Goal: Browse casually

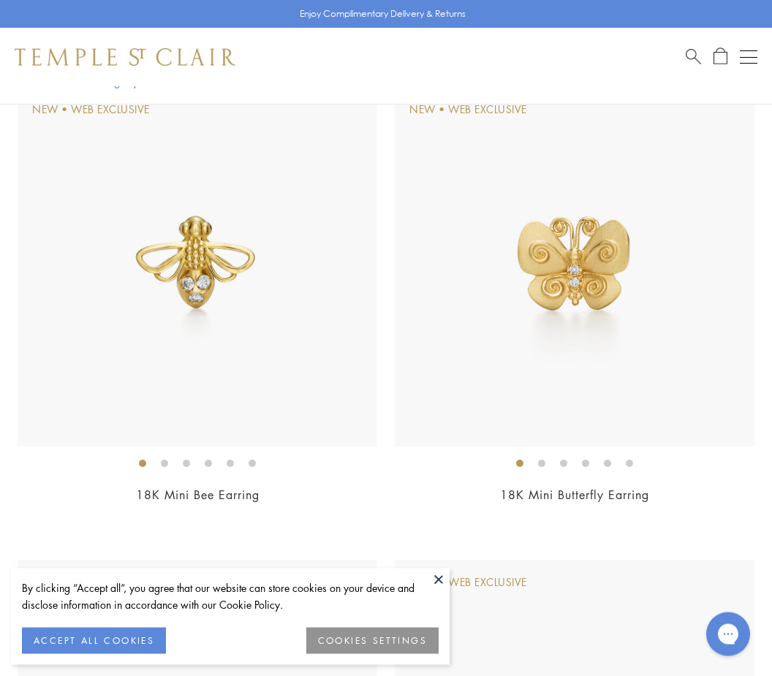
scroll to position [180, 0]
click at [227, 270] on img at bounding box center [198, 268] width 360 height 360
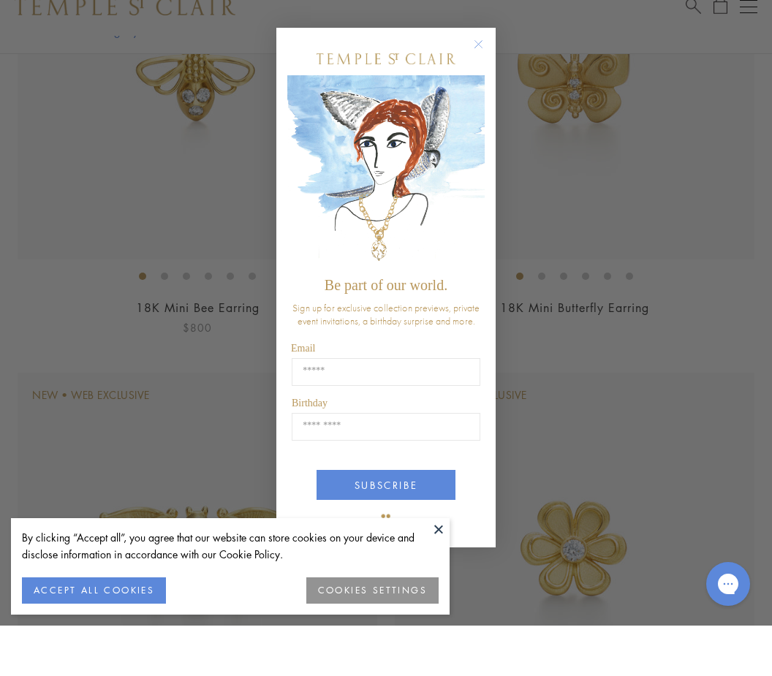
scroll to position [319, 0]
click at [482, 86] on circle "Close dialog" at bounding box center [479, 95] width 18 height 18
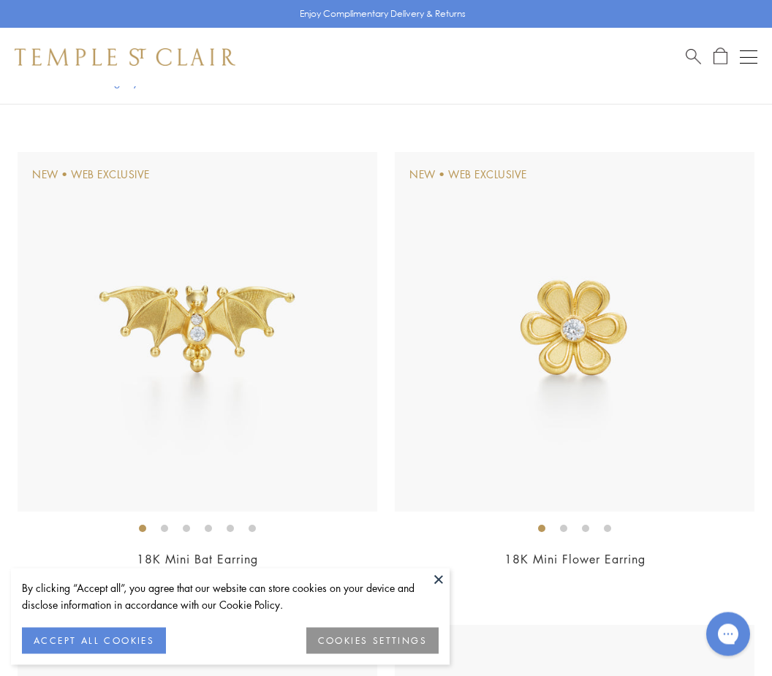
scroll to position [589, 0]
click at [194, 319] on img at bounding box center [198, 332] width 360 height 360
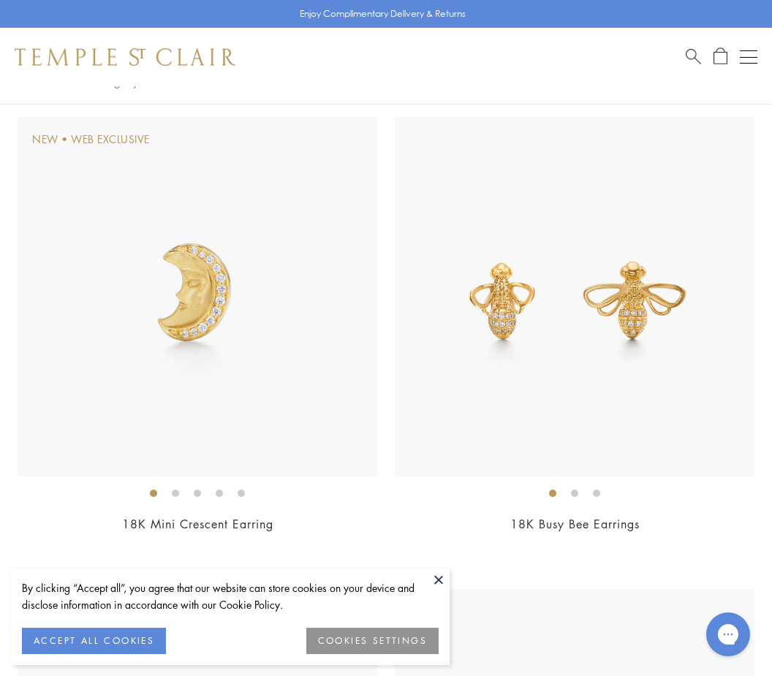
scroll to position [1091, 0]
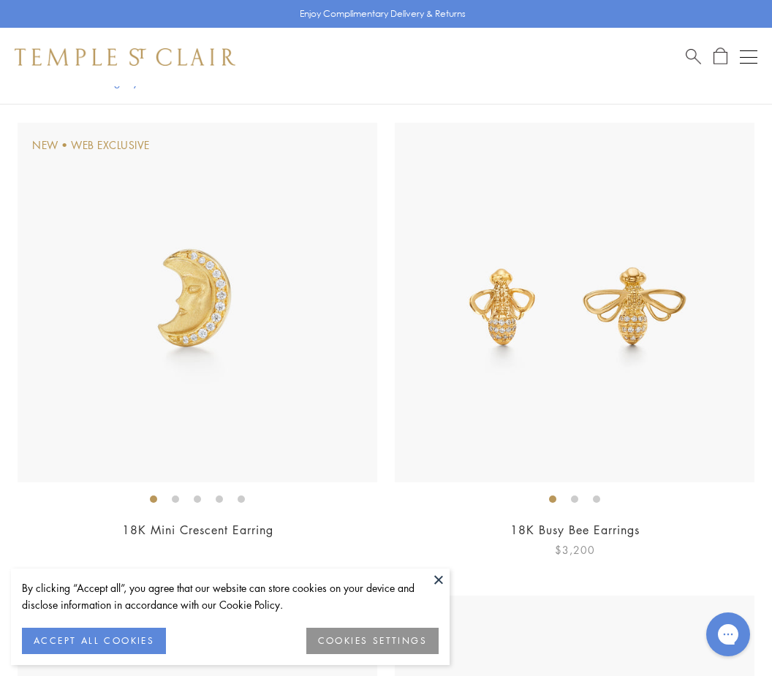
click at [573, 318] on img at bounding box center [575, 303] width 360 height 360
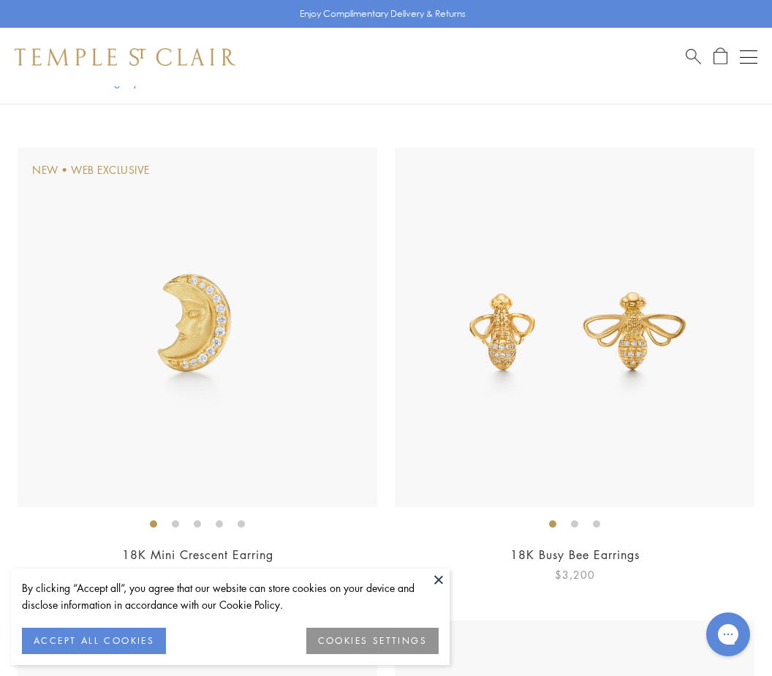
scroll to position [1138, 0]
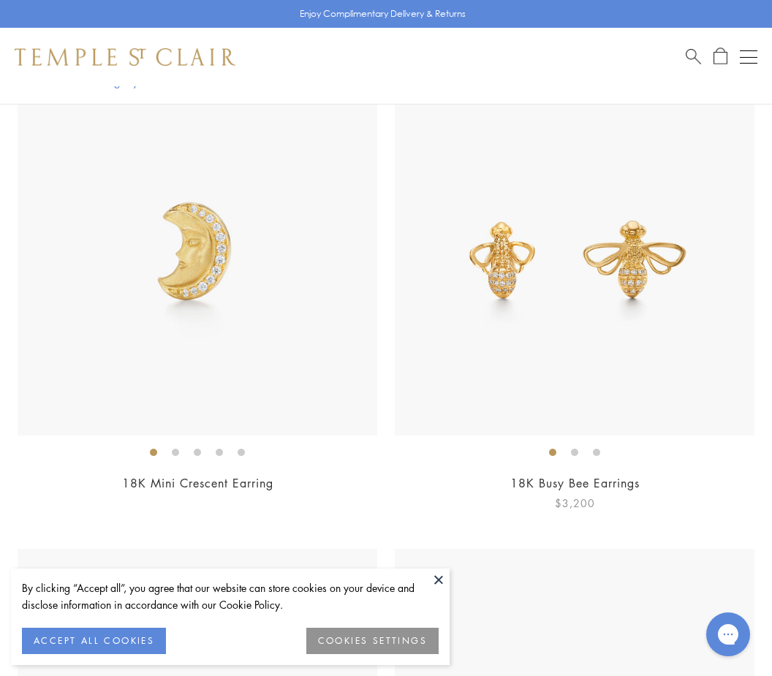
click at [607, 254] on img at bounding box center [575, 256] width 360 height 360
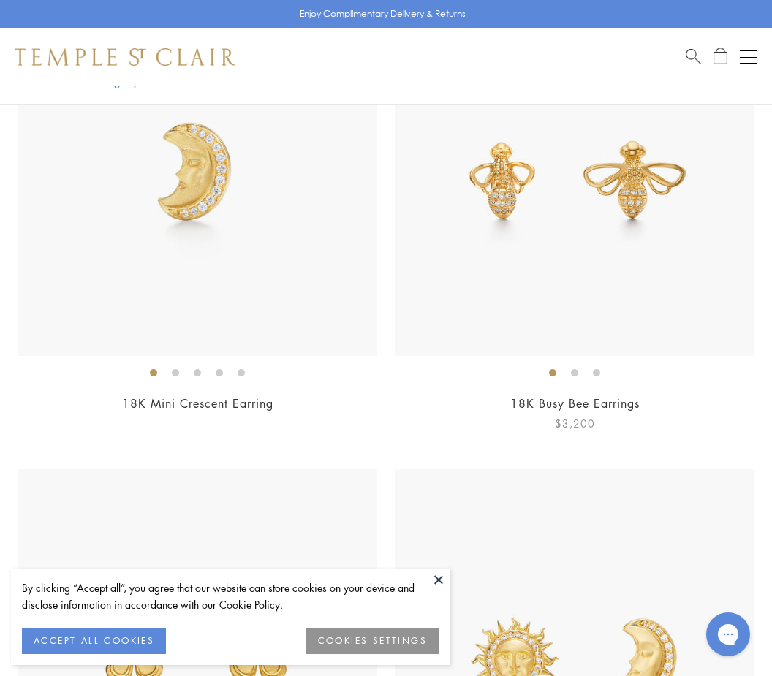
scroll to position [1234, 0]
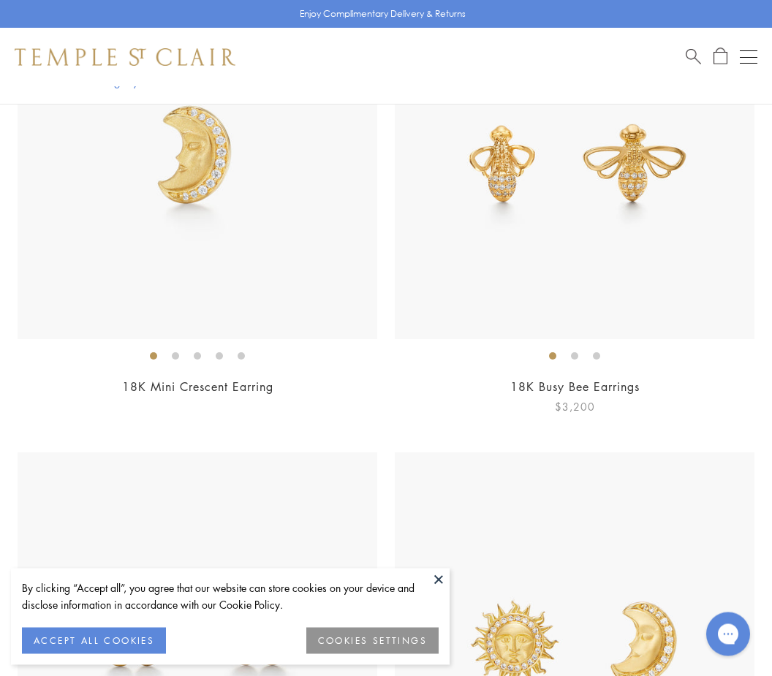
click at [598, 183] on img at bounding box center [575, 160] width 360 height 360
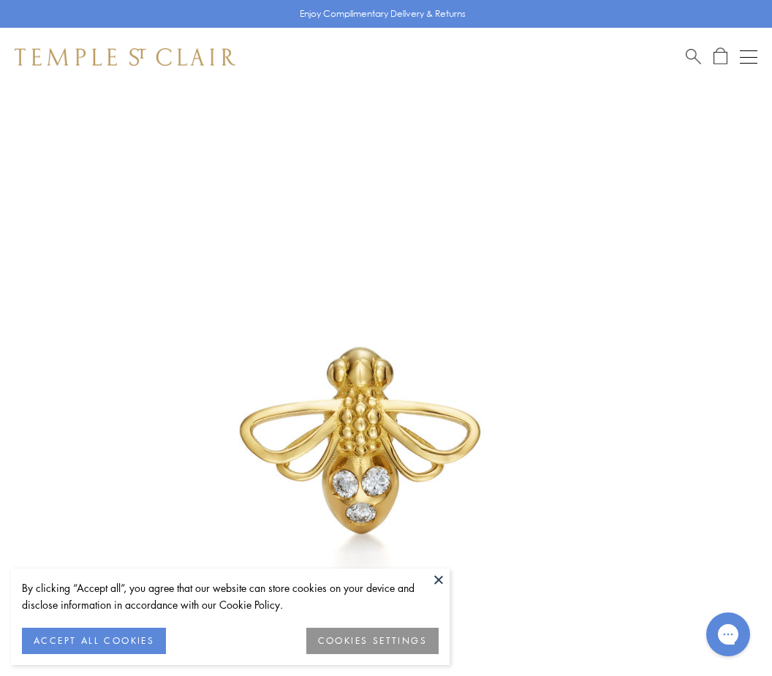
click at [432, 577] on button at bounding box center [439, 580] width 22 height 22
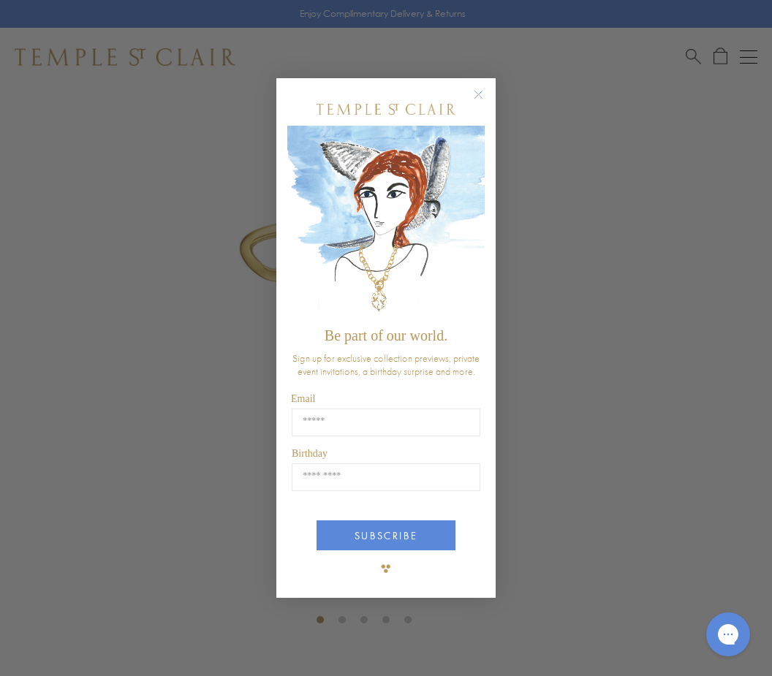
scroll to position [162, 0]
click at [484, 91] on circle "Close dialog" at bounding box center [479, 95] width 18 height 18
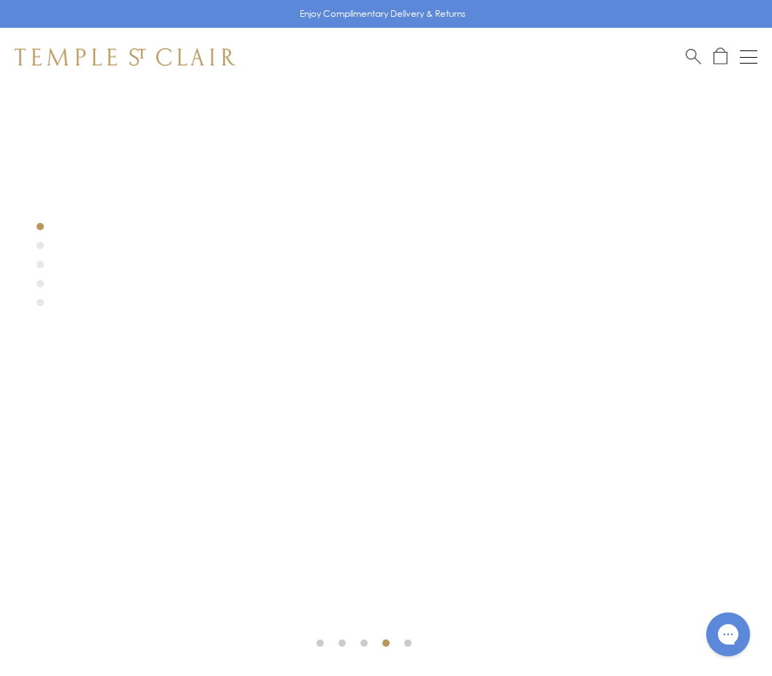
scroll to position [158, 0]
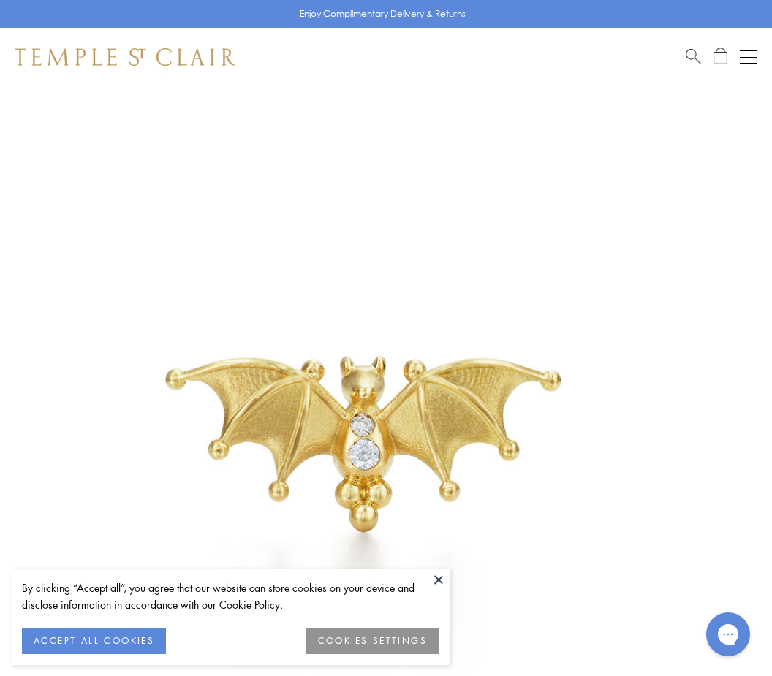
click at [437, 582] on button at bounding box center [439, 580] width 22 height 22
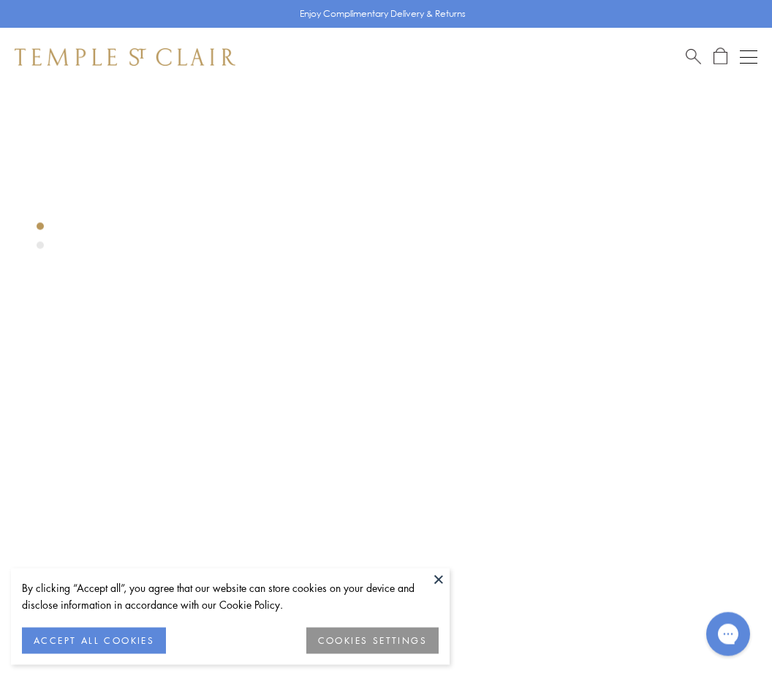
scroll to position [162, 0]
click at [514, 355] on div at bounding box center [364, 289] width 728 height 728
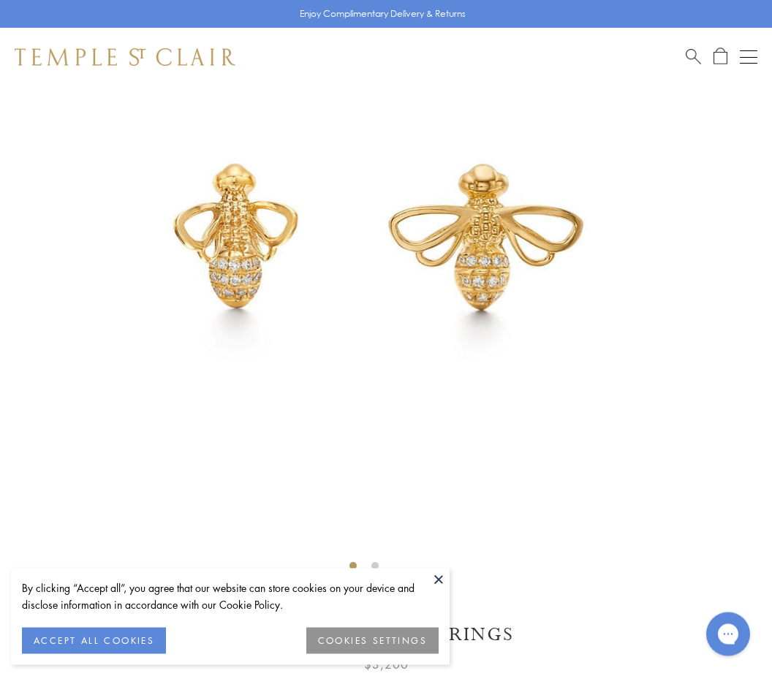
scroll to position [235, 0]
click at [439, 307] on img at bounding box center [364, 215] width 728 height 728
